Goal: Information Seeking & Learning: Learn about a topic

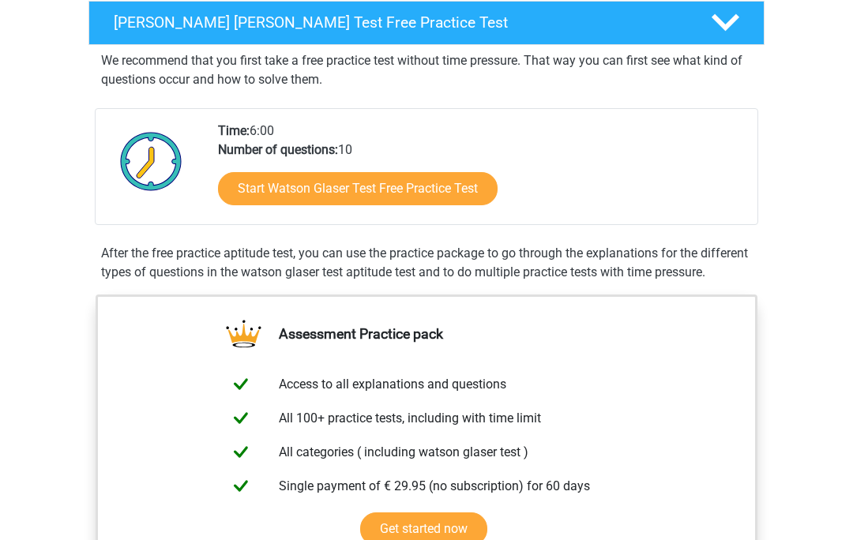
scroll to position [258, 0]
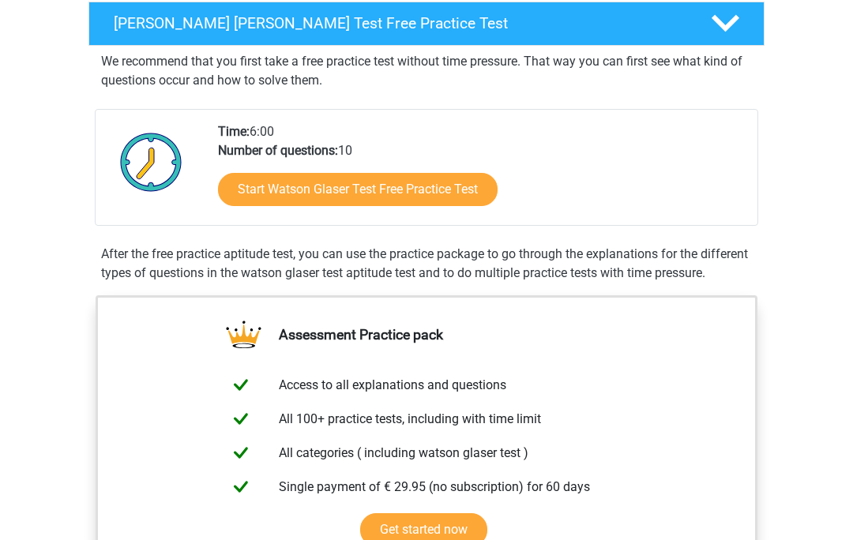
click at [419, 182] on link "Start Watson Glaser Test Free Practice Test" at bounding box center [357, 189] width 279 height 33
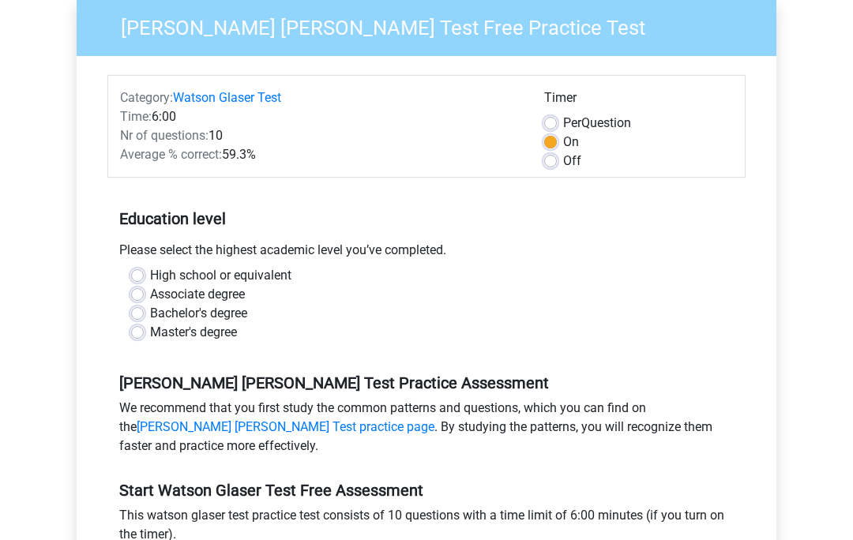
scroll to position [131, 0]
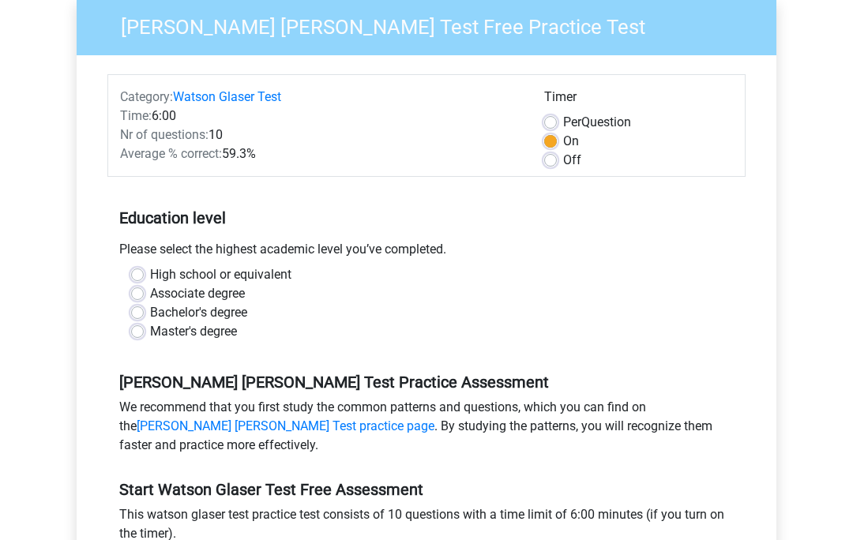
click at [150, 272] on label "High school or equivalent" at bounding box center [220, 274] width 141 height 19
click at [142, 272] on input "High school or equivalent" at bounding box center [137, 273] width 13 height 16
radio input "true"
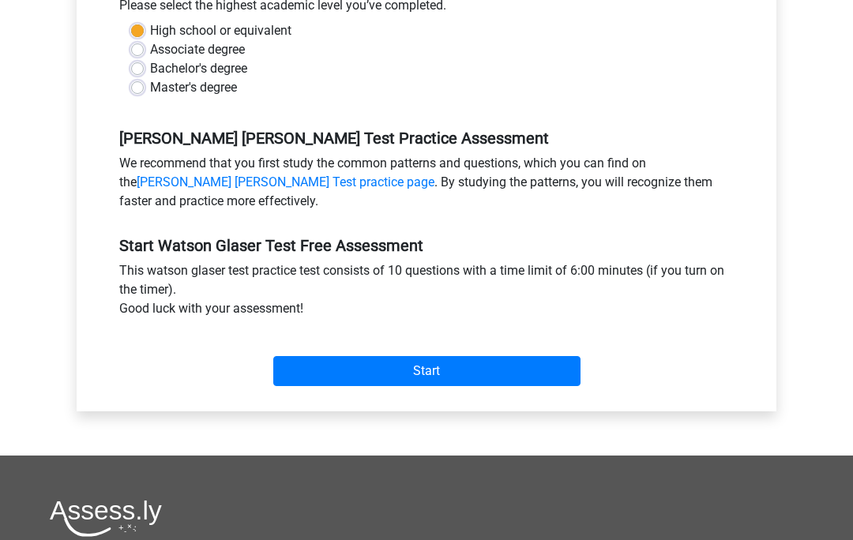
scroll to position [375, 0]
click at [428, 382] on input "Start" at bounding box center [426, 371] width 307 height 30
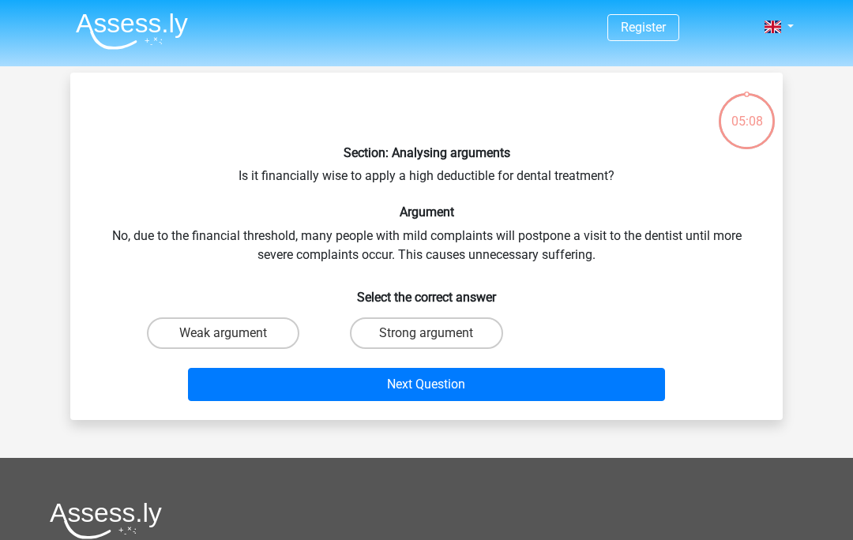
click at [336, 358] on div "Next Question" at bounding box center [427, 381] width 662 height 52
click at [237, 336] on label "Weak argument" at bounding box center [223, 333] width 152 height 32
click at [234, 336] on input "Weak argument" at bounding box center [228, 338] width 10 height 10
radio input "true"
click at [434, 387] on button "Next Question" at bounding box center [427, 384] width 478 height 33
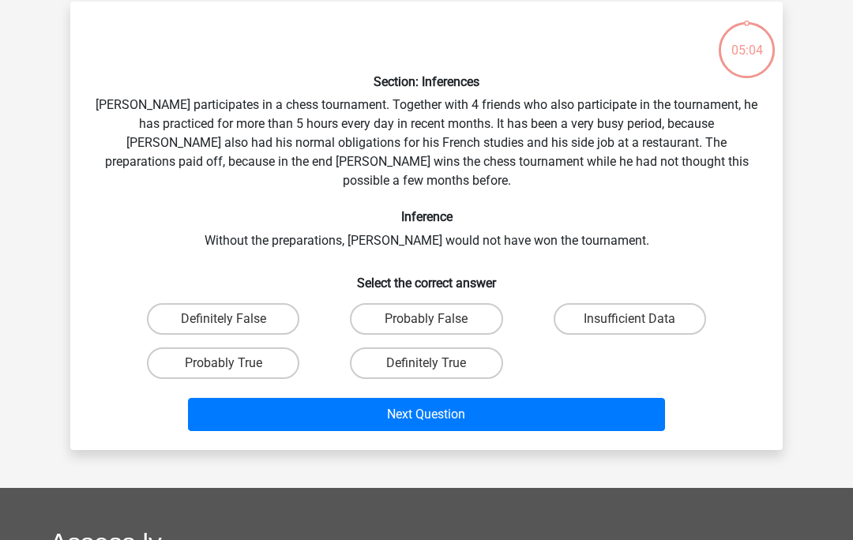
scroll to position [73, 0]
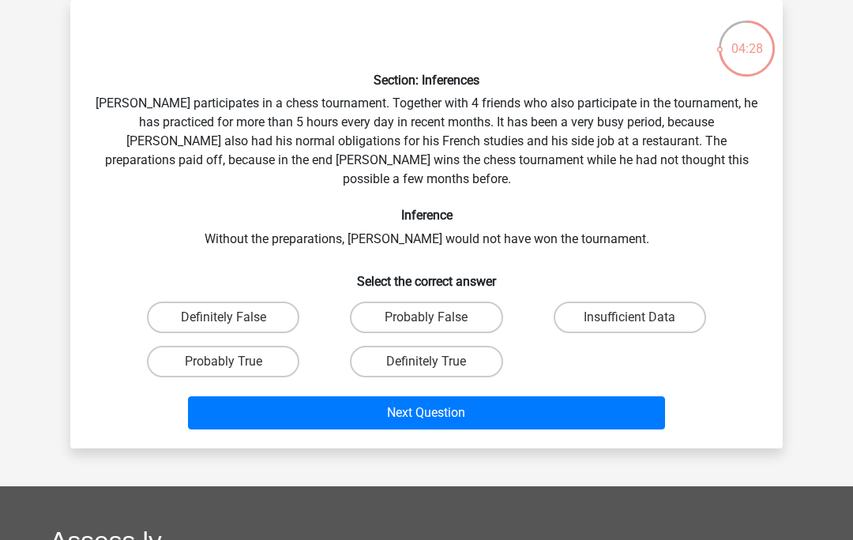
click at [431, 346] on label "Definitely True" at bounding box center [426, 362] width 152 height 32
click at [431, 362] on input "Definitely True" at bounding box center [431, 367] width 10 height 10
radio input "true"
click at [452, 396] on button "Next Question" at bounding box center [427, 412] width 478 height 33
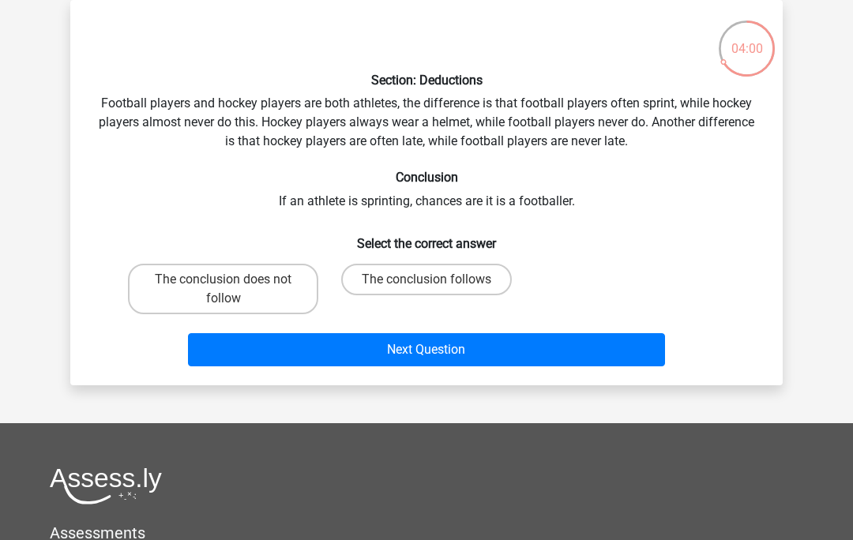
click at [436, 288] on input "The conclusion follows" at bounding box center [431, 284] width 10 height 10
radio input "true"
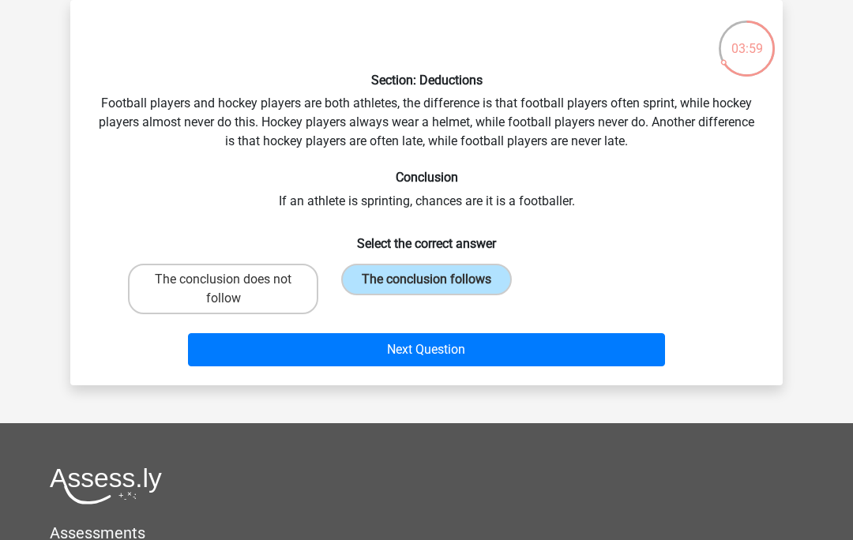
click at [442, 355] on button "Next Question" at bounding box center [427, 349] width 478 height 33
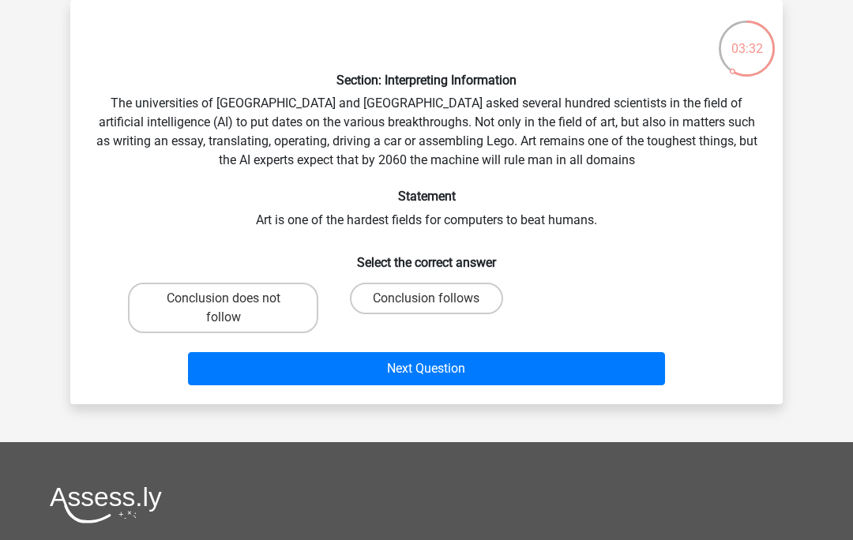
click at [435, 298] on input "Conclusion follows" at bounding box center [431, 303] width 10 height 10
radio input "true"
click at [465, 366] on button "Next Question" at bounding box center [427, 368] width 478 height 33
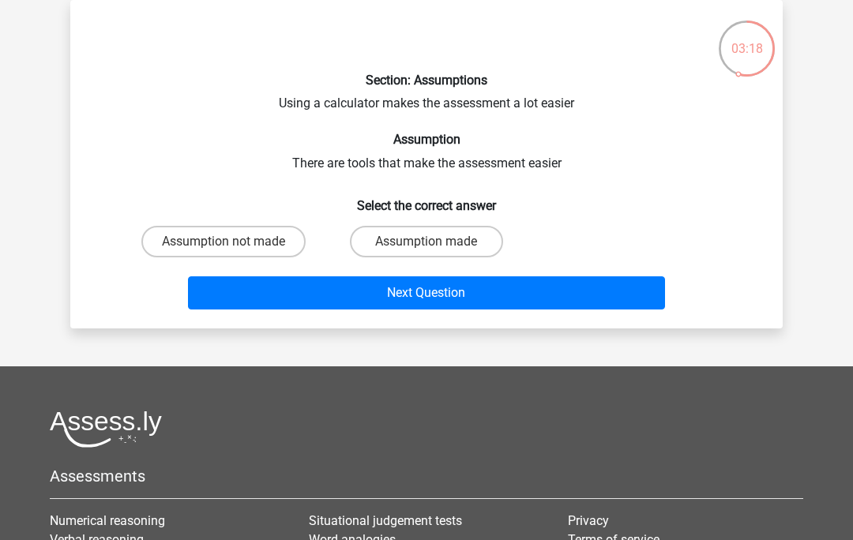
click at [442, 240] on label "Assumption made" at bounding box center [426, 242] width 152 height 32
click at [437, 242] on input "Assumption made" at bounding box center [431, 247] width 10 height 10
radio input "true"
click at [448, 300] on button "Next Question" at bounding box center [427, 292] width 478 height 33
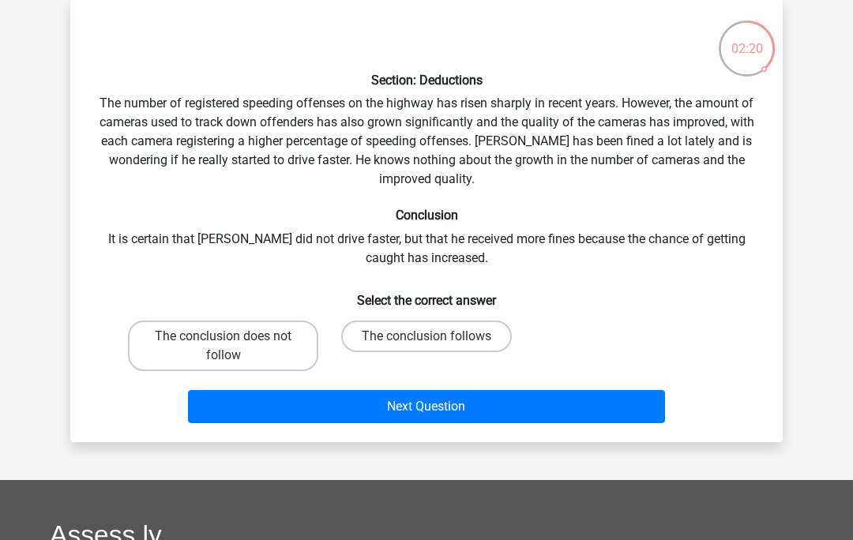
click at [428, 345] on input "The conclusion follows" at bounding box center [431, 341] width 10 height 10
radio input "true"
click at [441, 404] on button "Next Question" at bounding box center [427, 406] width 478 height 33
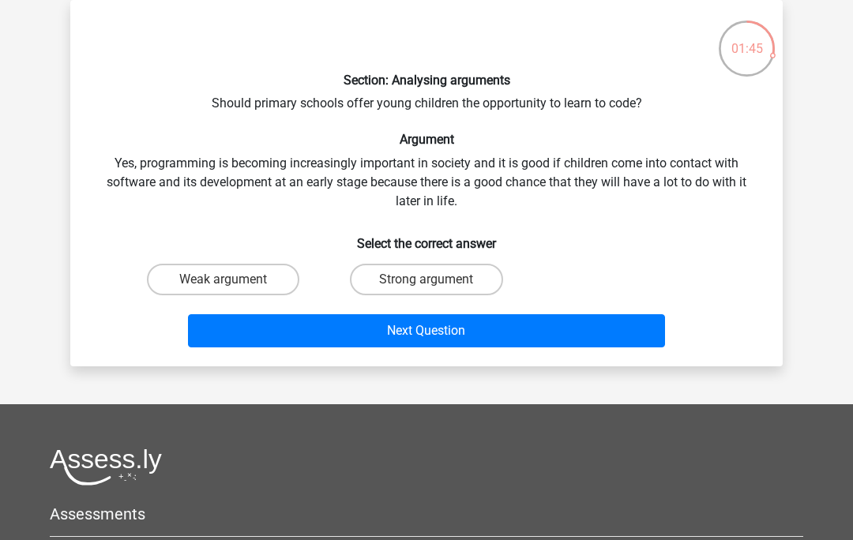
click at [437, 284] on input "Strong argument" at bounding box center [431, 284] width 10 height 10
radio input "true"
click at [493, 337] on button "Next Question" at bounding box center [427, 330] width 478 height 33
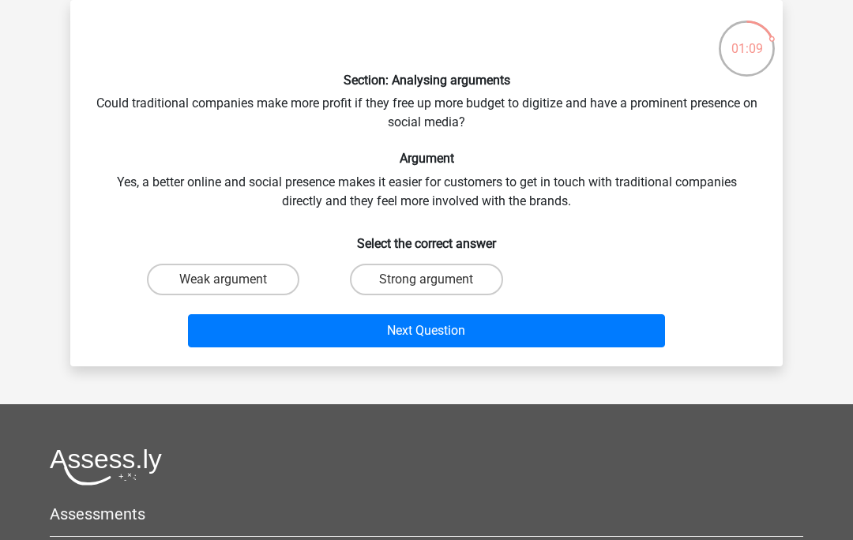
click at [408, 290] on label "Strong argument" at bounding box center [426, 280] width 152 height 32
click at [426, 290] on input "Strong argument" at bounding box center [431, 284] width 10 height 10
radio input "true"
click at [452, 340] on button "Next Question" at bounding box center [427, 330] width 478 height 33
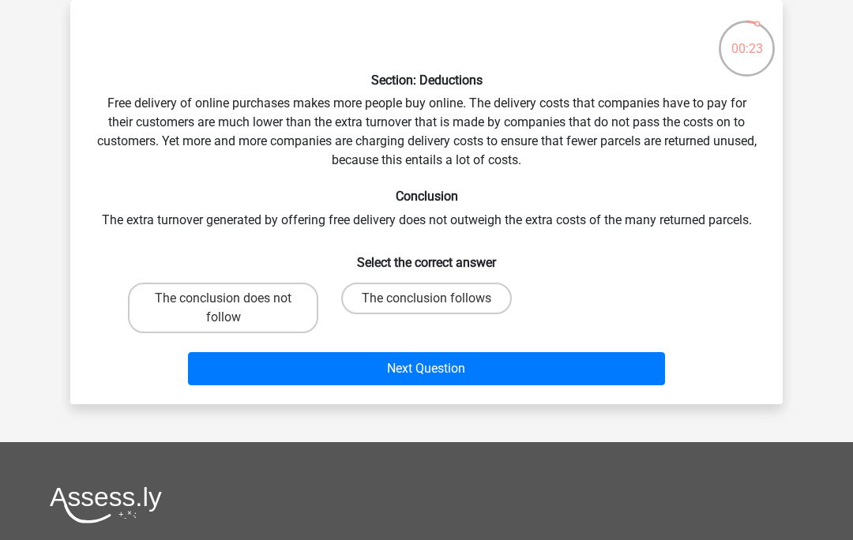
click at [237, 307] on label "The conclusion does not follow" at bounding box center [223, 308] width 190 height 51
click at [234, 307] on input "The conclusion does not follow" at bounding box center [228, 303] width 10 height 10
radio input "true"
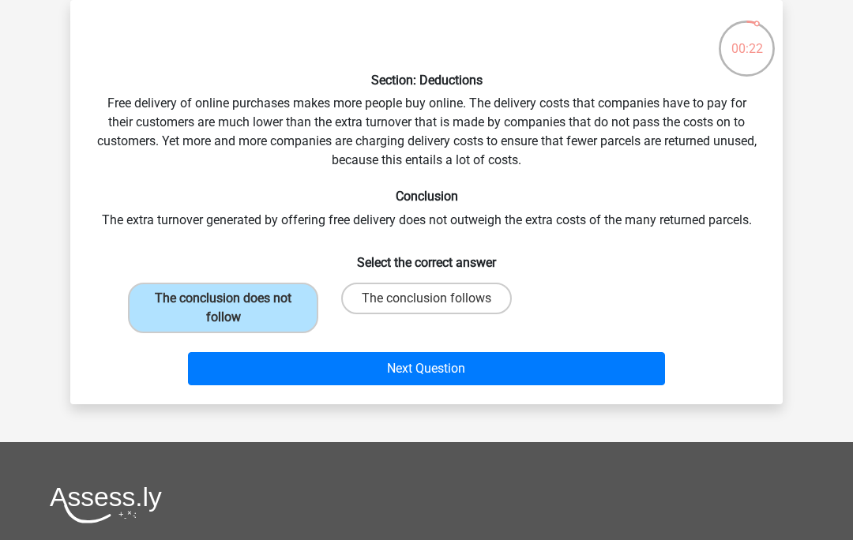
click at [426, 370] on button "Next Question" at bounding box center [427, 368] width 478 height 33
